Goal: Find specific page/section: Find specific page/section

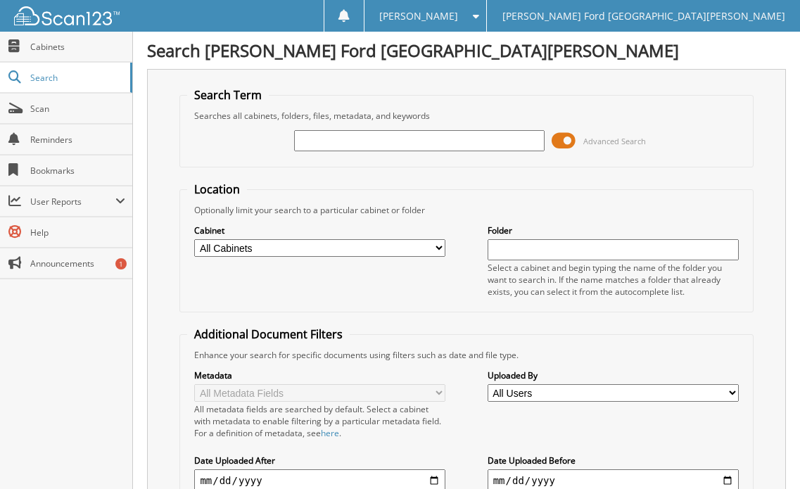
click at [306, 145] on input "text" at bounding box center [419, 140] width 251 height 21
click at [342, 147] on input "text" at bounding box center [419, 140] width 251 height 21
type input "2553373"
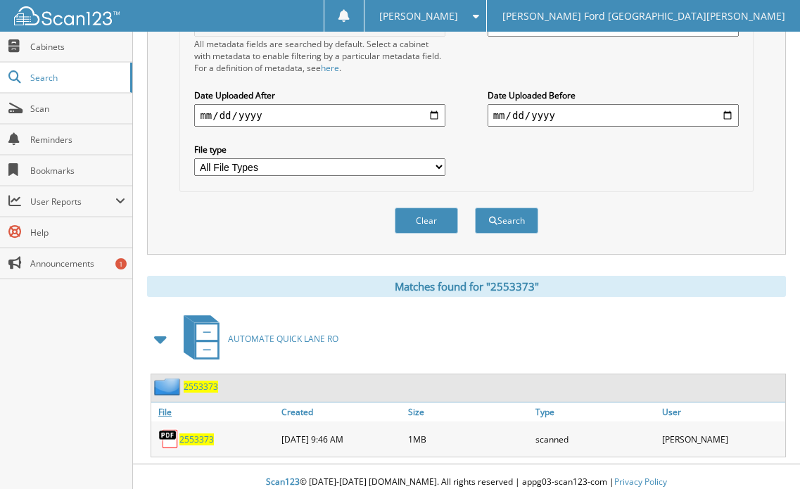
scroll to position [376, 0]
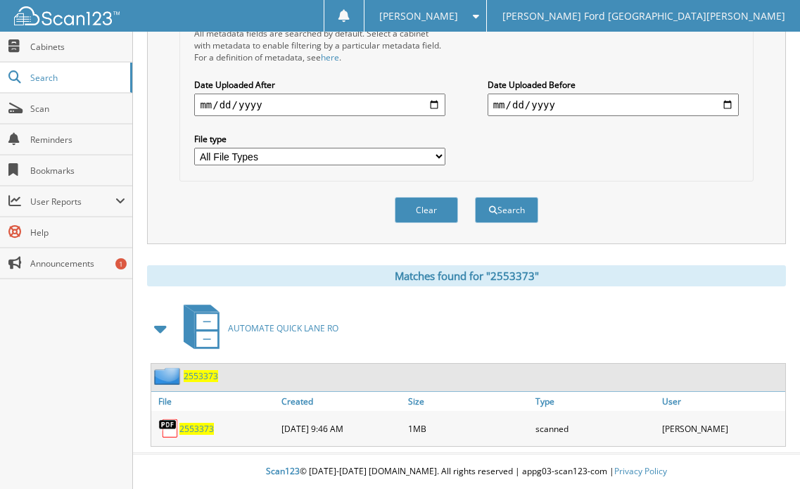
click at [198, 432] on span "2553373" at bounding box center [196, 429] width 34 height 12
